Goal: Task Accomplishment & Management: Manage account settings

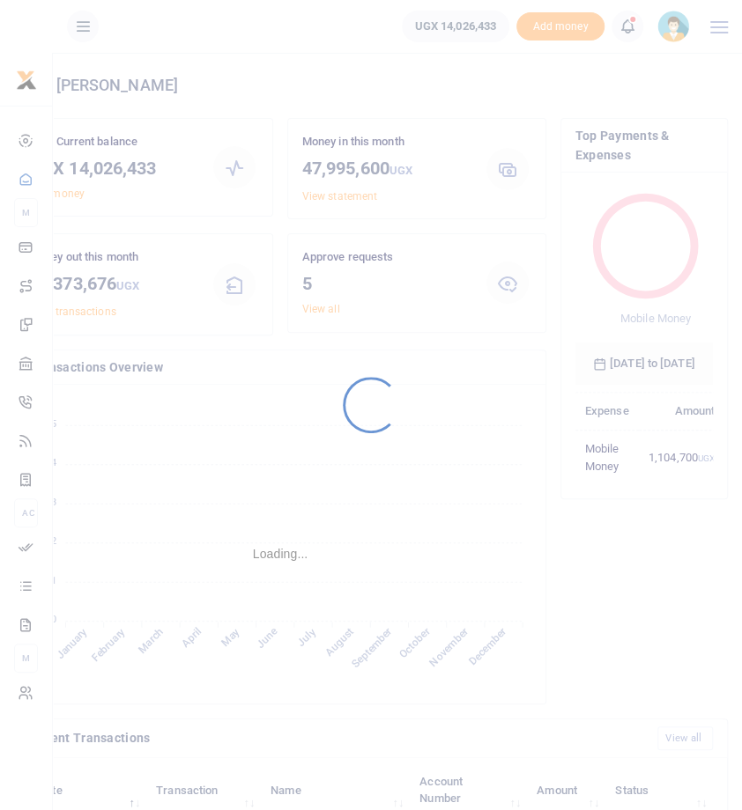
scroll to position [212, 138]
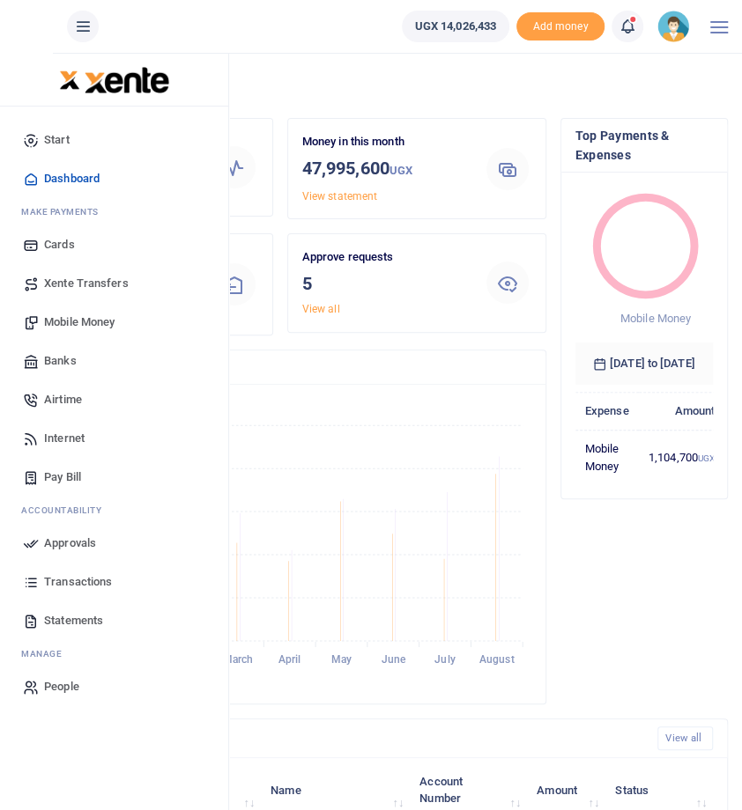
click at [31, 551] on icon at bounding box center [31, 544] width 16 height 16
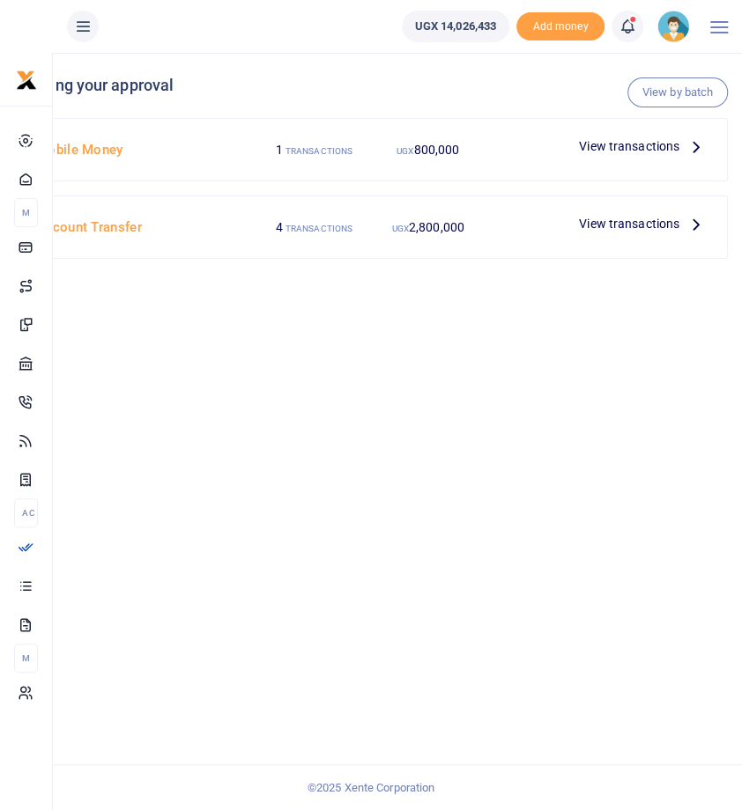
click at [669, 153] on span "View transactions" at bounding box center [629, 146] width 100 height 19
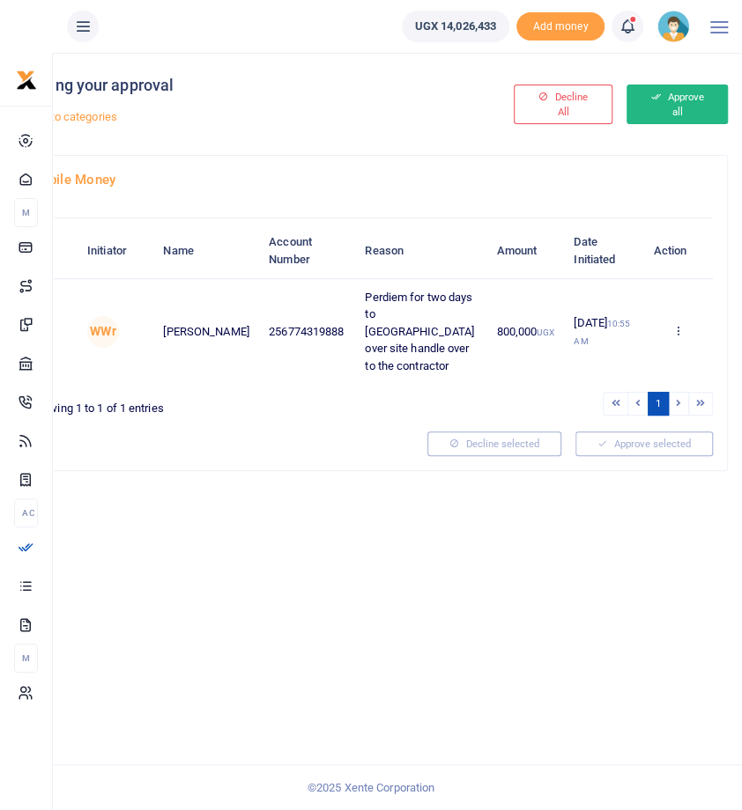
click at [661, 100] on button "Approve all" at bounding box center [676, 105] width 101 height 40
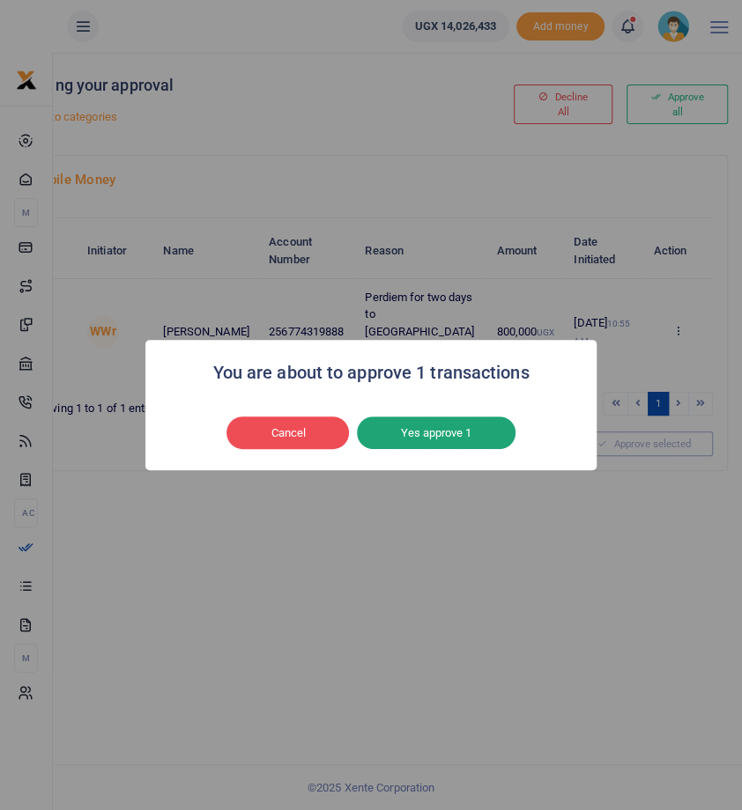
click at [425, 445] on button "Yes approve 1" at bounding box center [436, 433] width 159 height 33
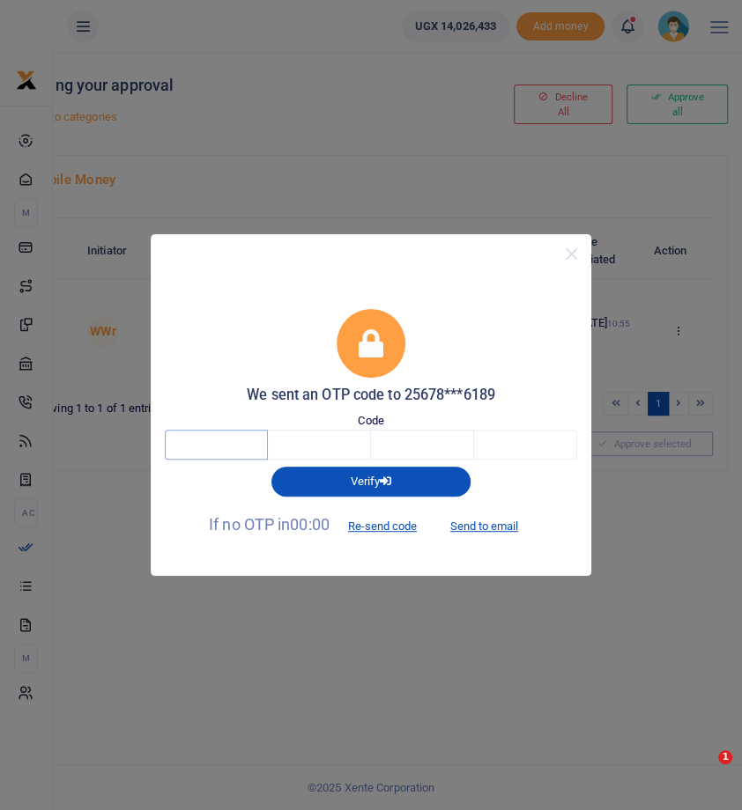
click at [217, 438] on input "text" at bounding box center [216, 445] width 103 height 30
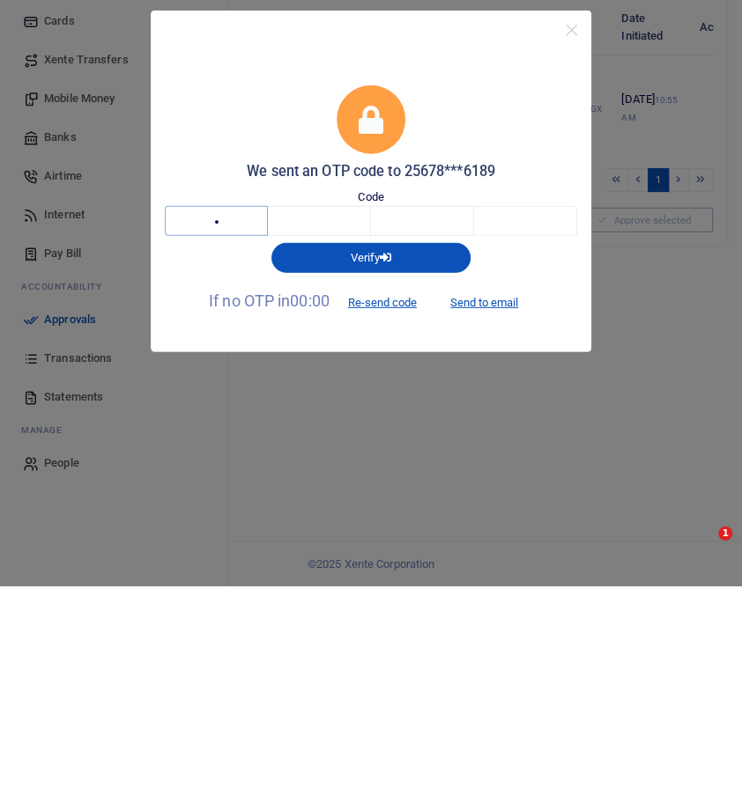
type input "2"
type input "9"
type input "3"
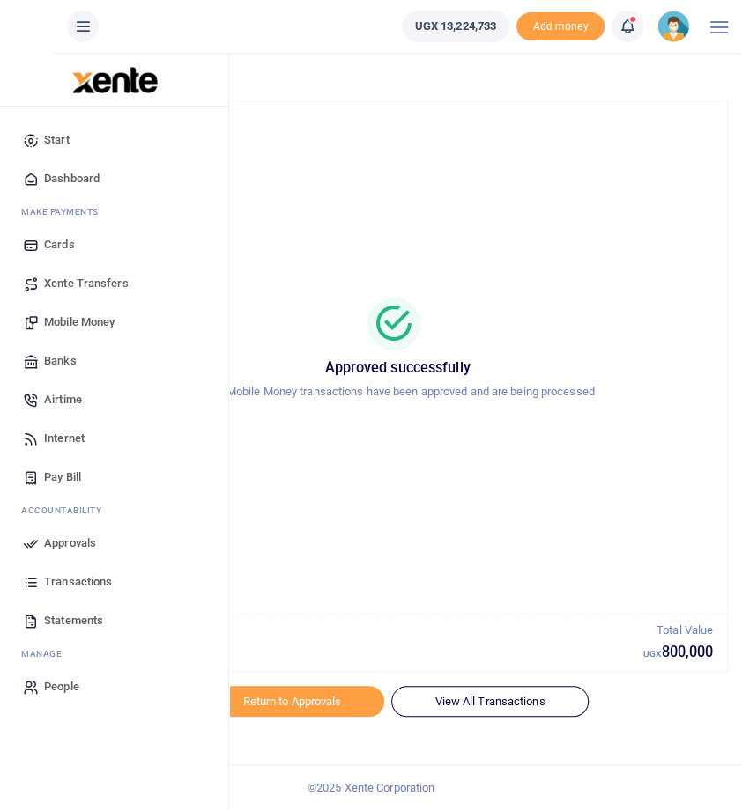
click at [68, 578] on span "Transactions" at bounding box center [78, 582] width 68 height 18
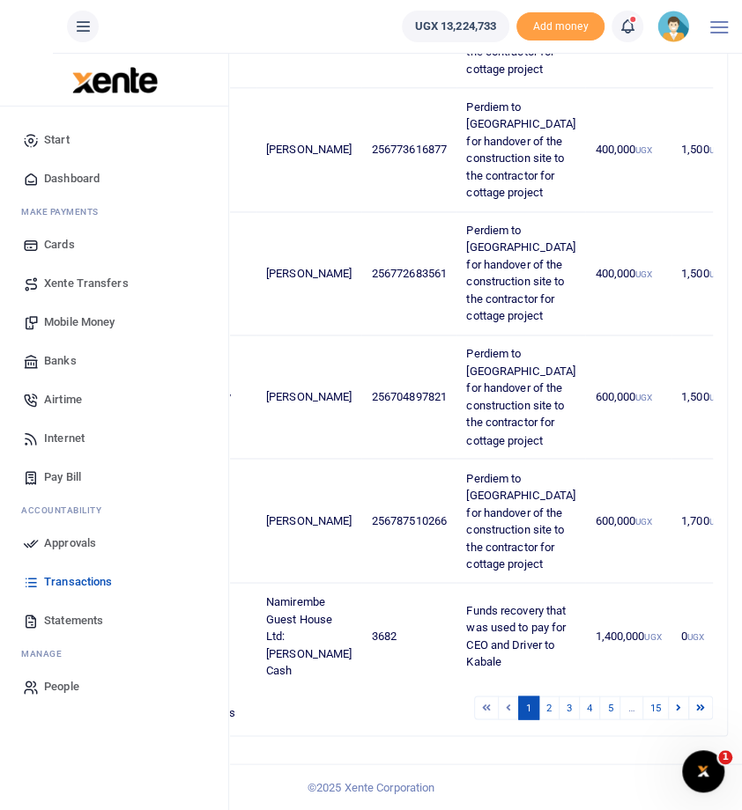
scroll to position [1569, 0]
click at [553, 720] on link "2" at bounding box center [548, 708] width 21 height 24
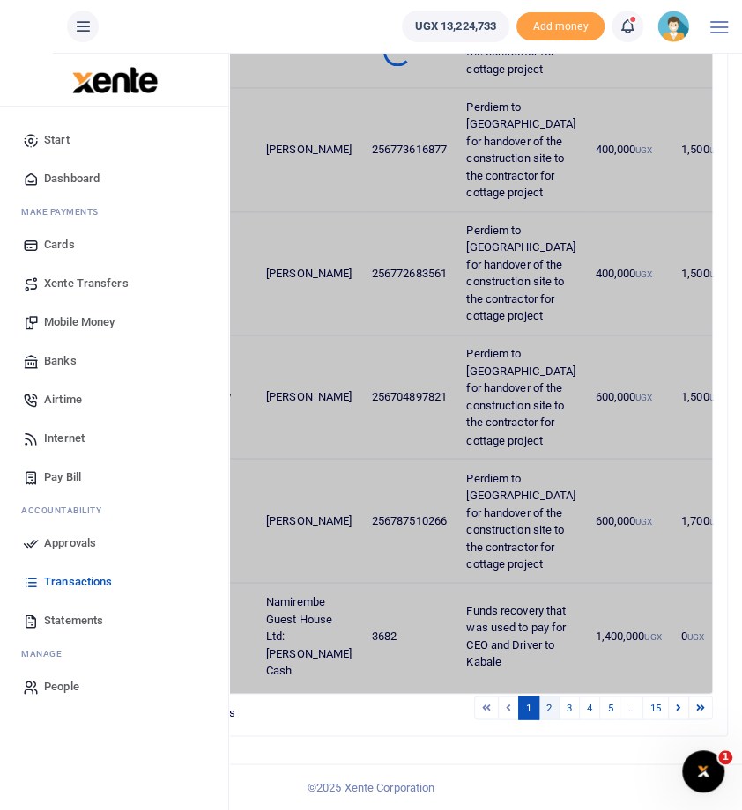
scroll to position [916, 0]
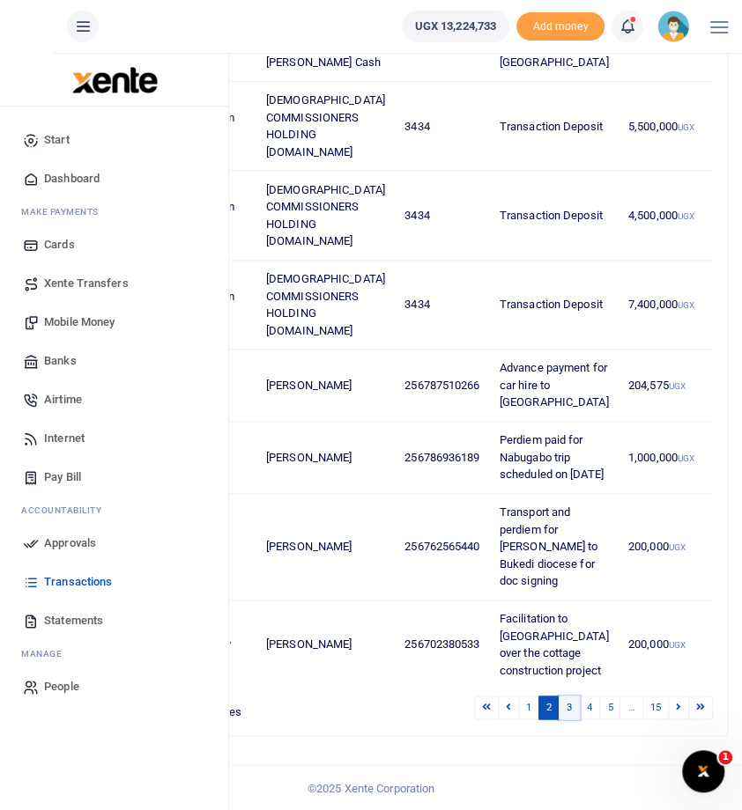
click at [573, 720] on link "3" at bounding box center [568, 708] width 21 height 24
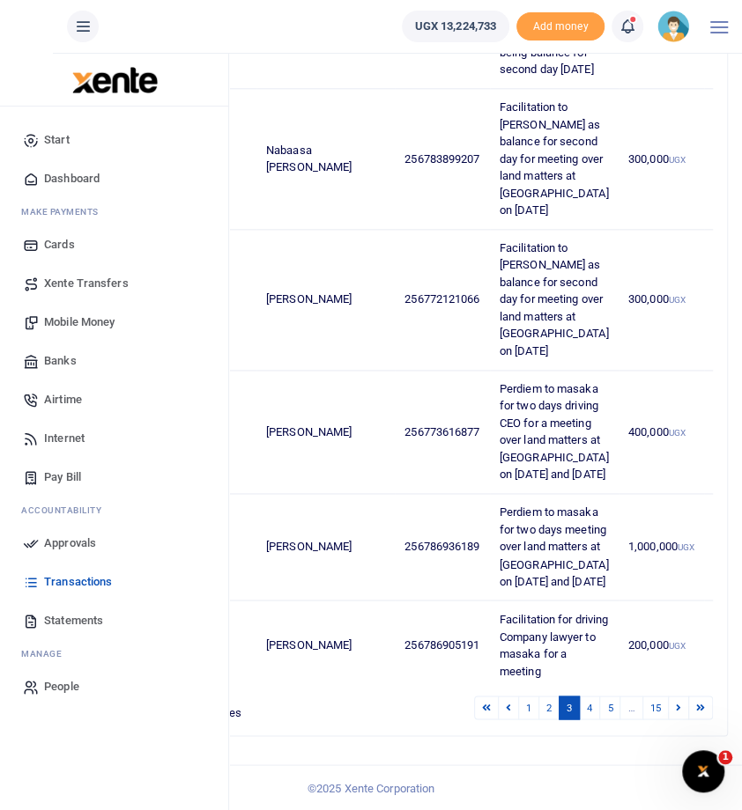
scroll to position [1397, 0]
